Goal: Find specific page/section: Find specific page/section

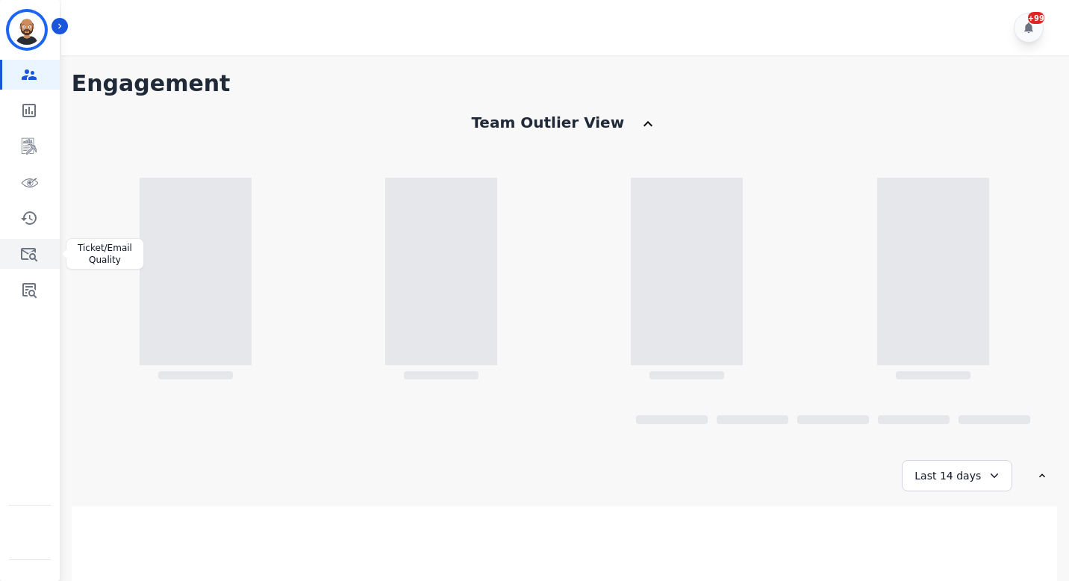
click at [1, 243] on div "Sidebar" at bounding box center [30, 254] width 60 height 30
click at [30, 572] on img "Sidebar" at bounding box center [30, 572] width 0 height 0
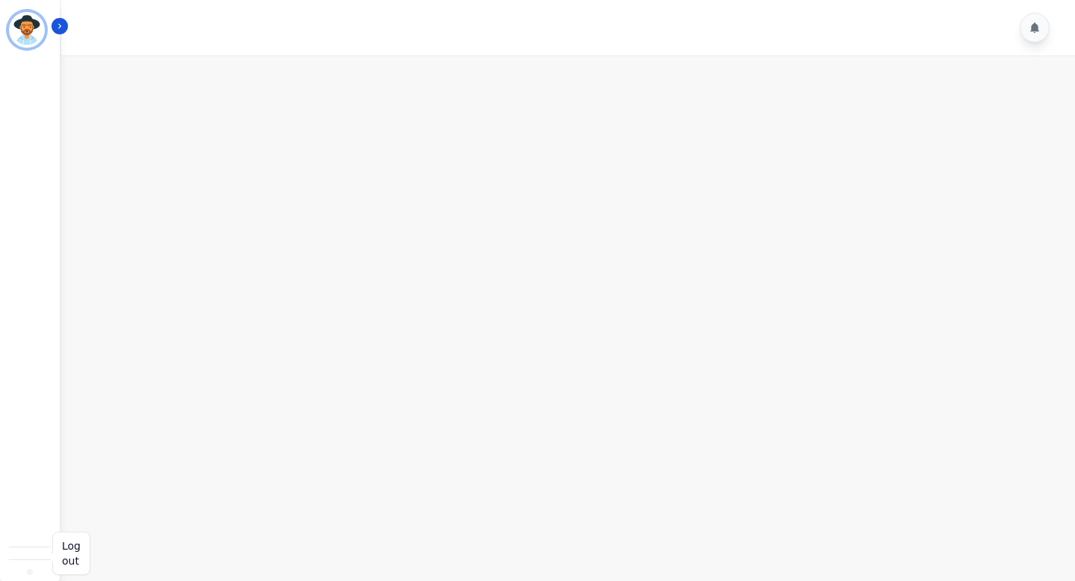
click at [30, 572] on img "Sidebar" at bounding box center [30, 572] width 0 height 0
